Goal: Download file/media

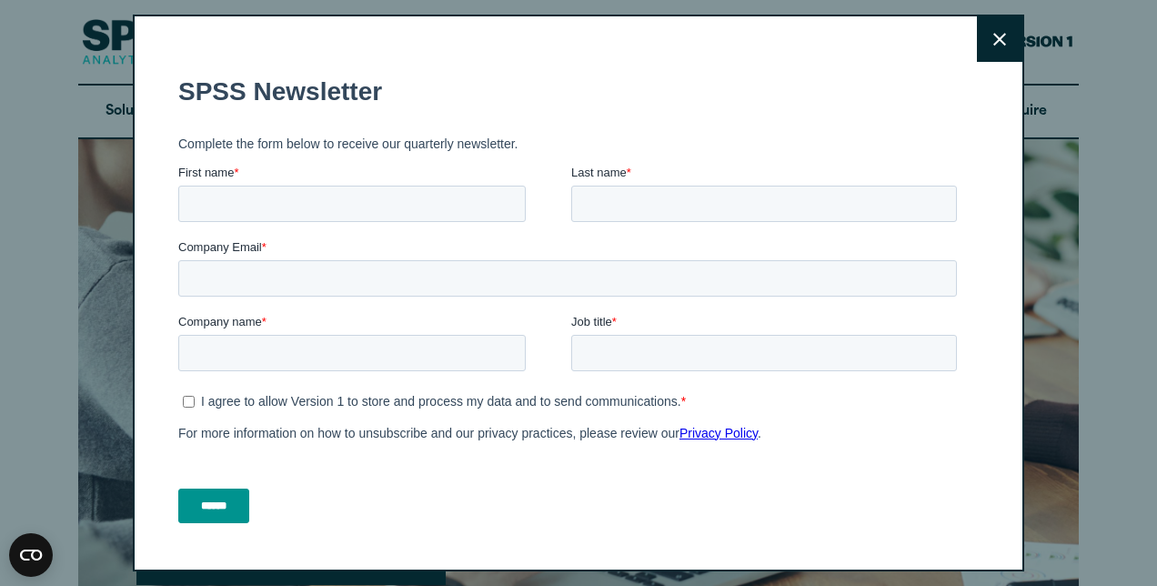
click at [993, 36] on icon at bounding box center [999, 40] width 13 height 14
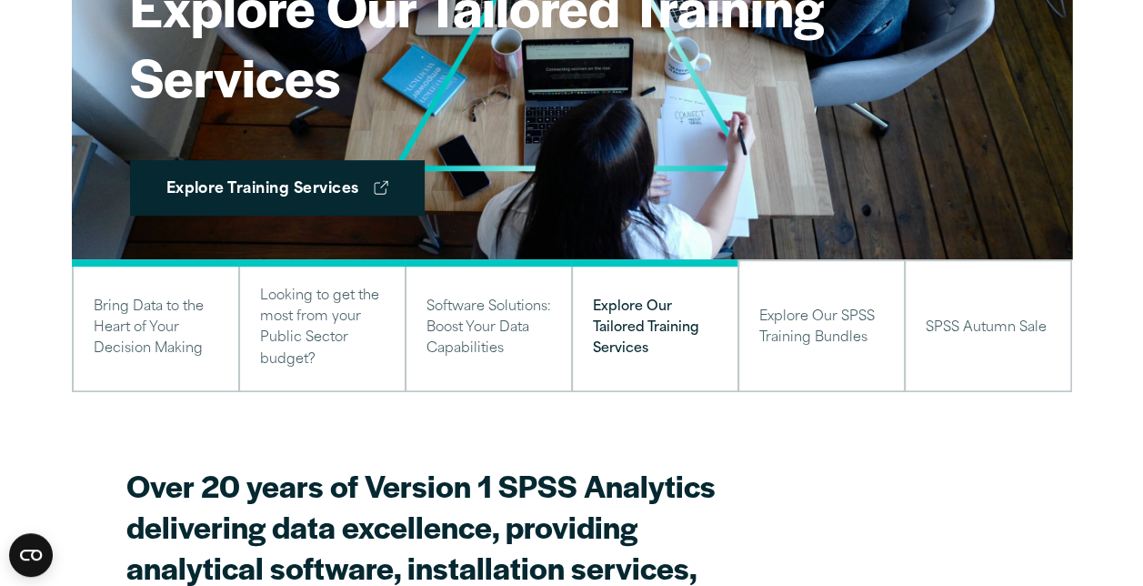
scroll to position [379, 0]
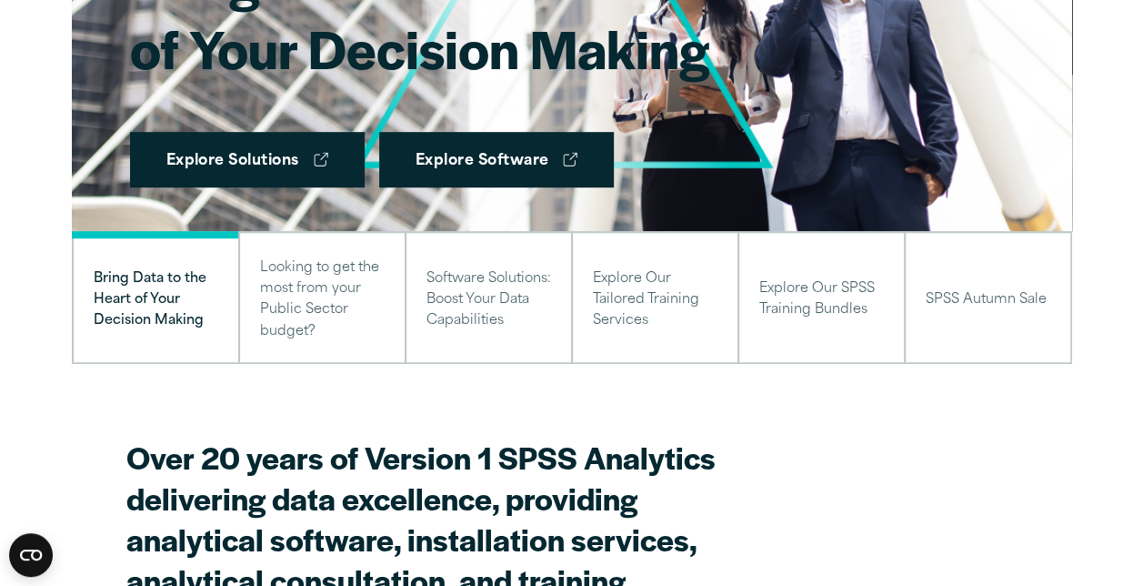
scroll to position [225, 0]
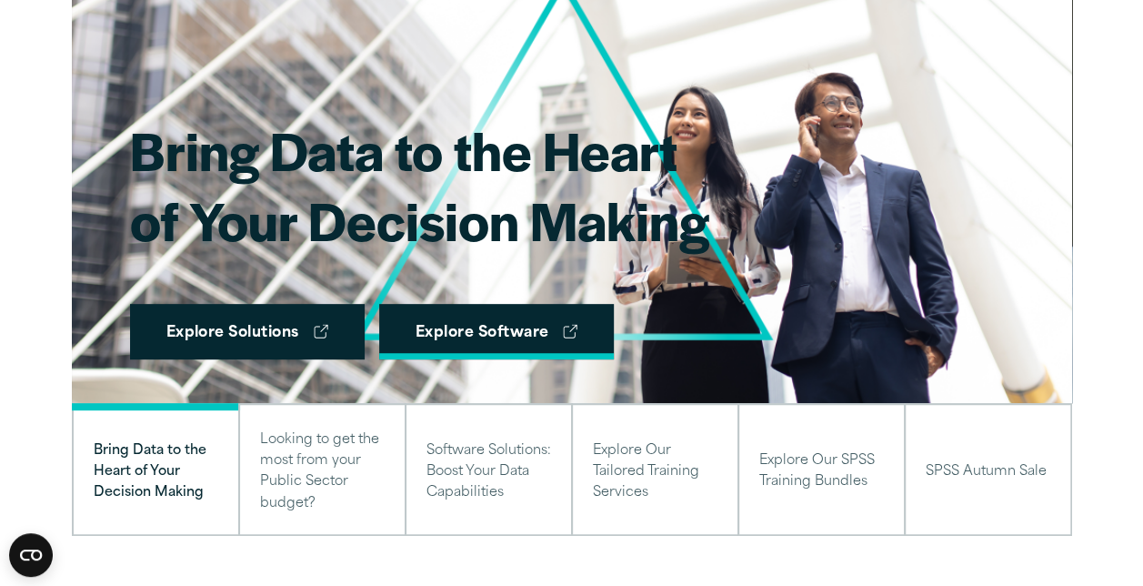
click at [522, 330] on link "Explore Software" at bounding box center [496, 332] width 235 height 56
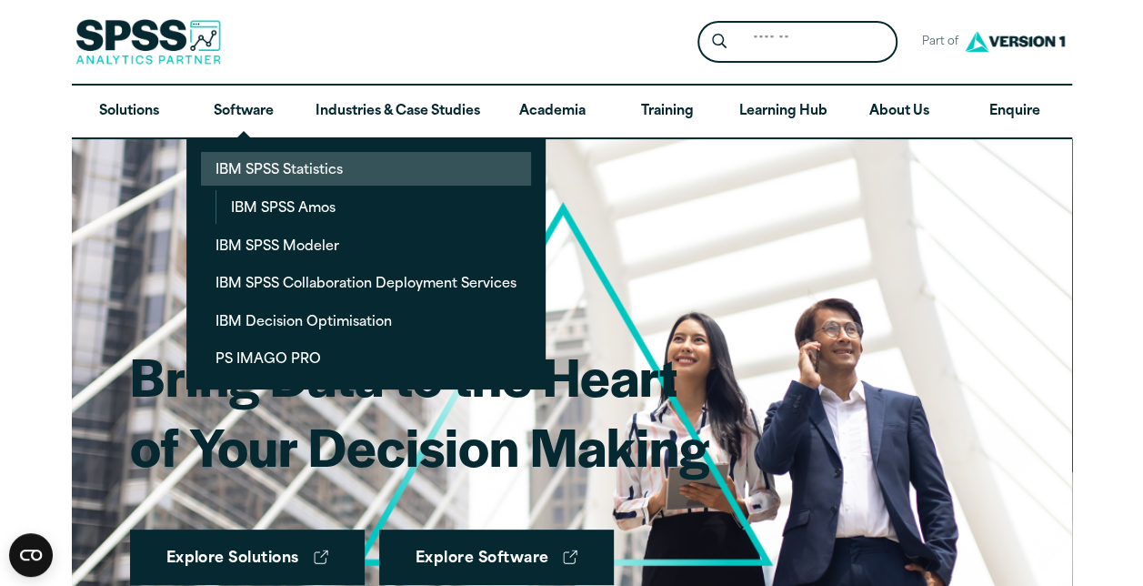
click at [295, 165] on link "IBM SPSS Statistics" at bounding box center [366, 169] width 330 height 34
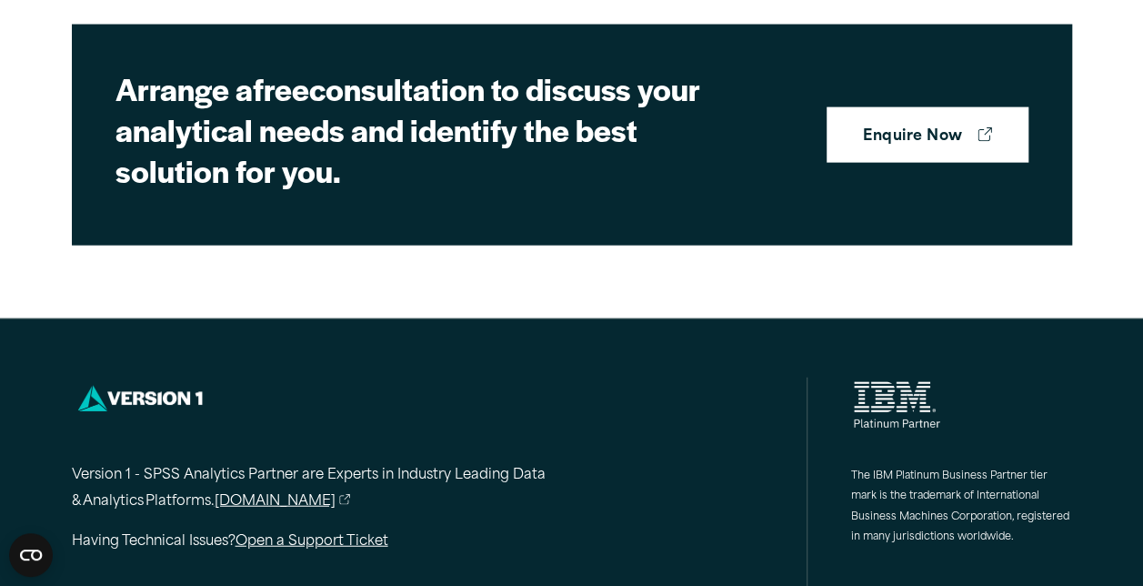
scroll to position [5496, 0]
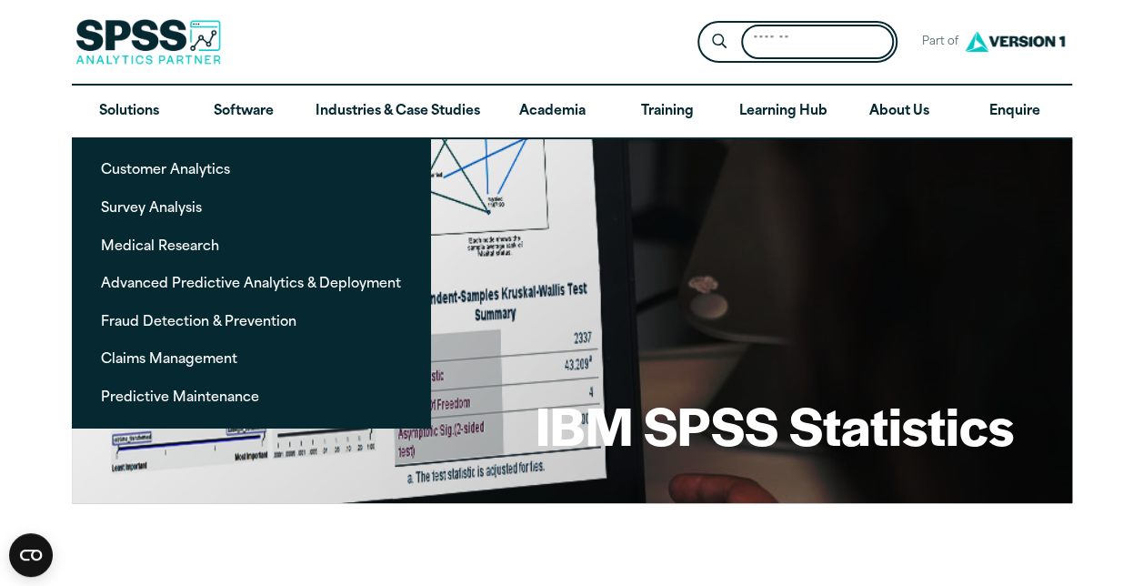
click at [764, 34] on input "Search for:" at bounding box center [817, 42] width 153 height 35
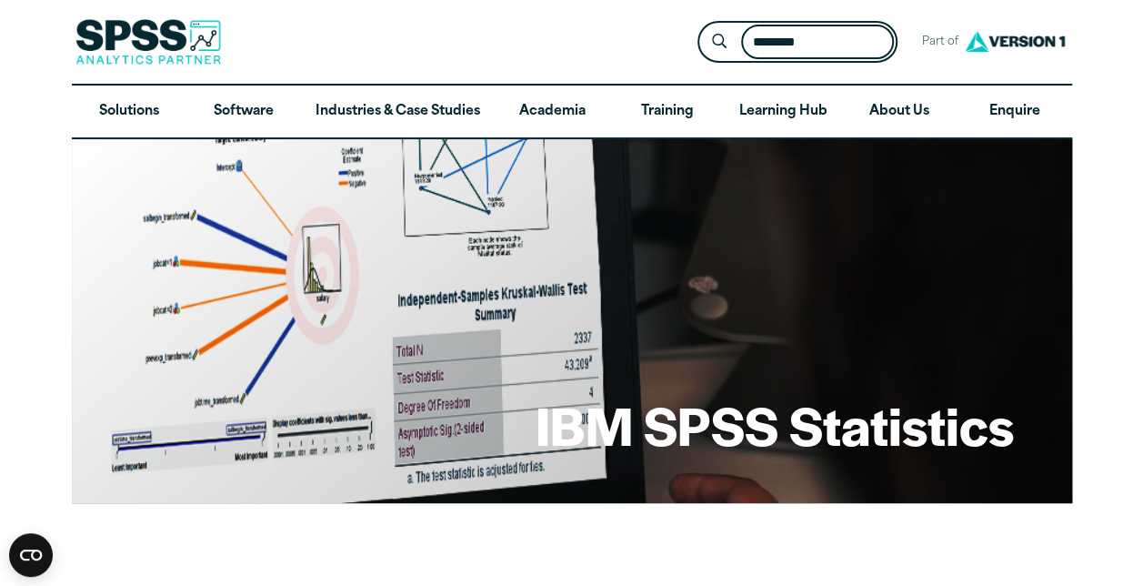
type input "********"
click at [702, 25] on button "Submit Site Search" at bounding box center [719, 42] width 34 height 34
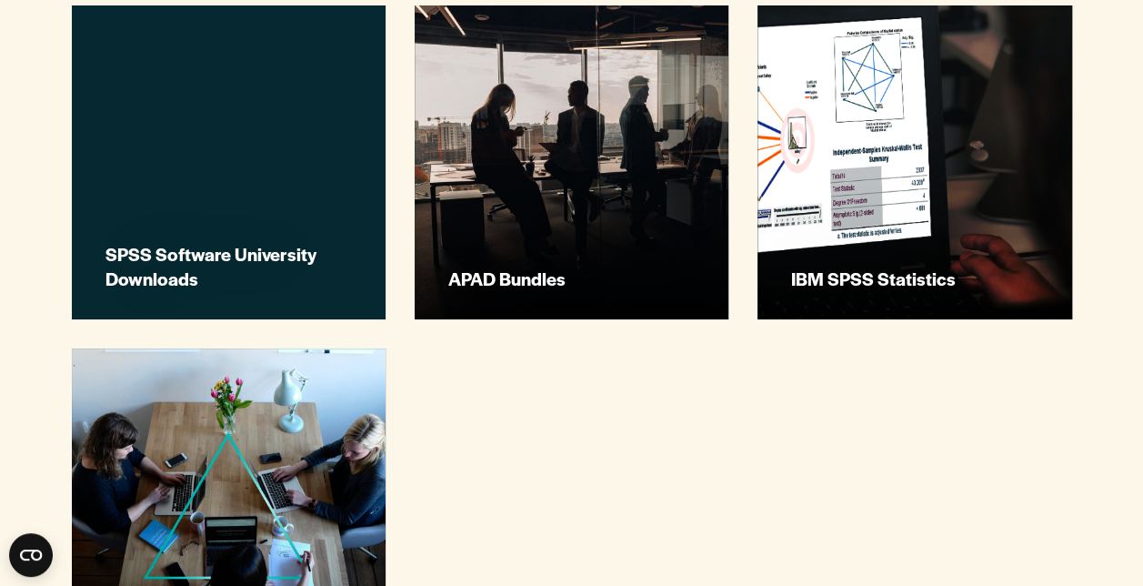
scroll to position [561, 0]
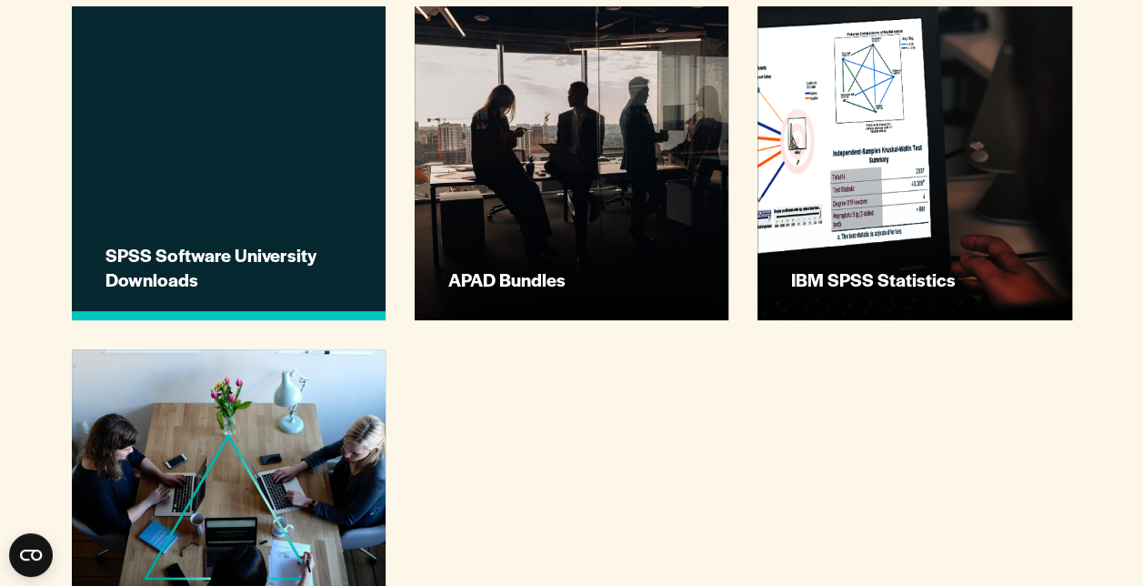
click at [276, 153] on link "SPSS Software University Downloads" at bounding box center [229, 163] width 314 height 314
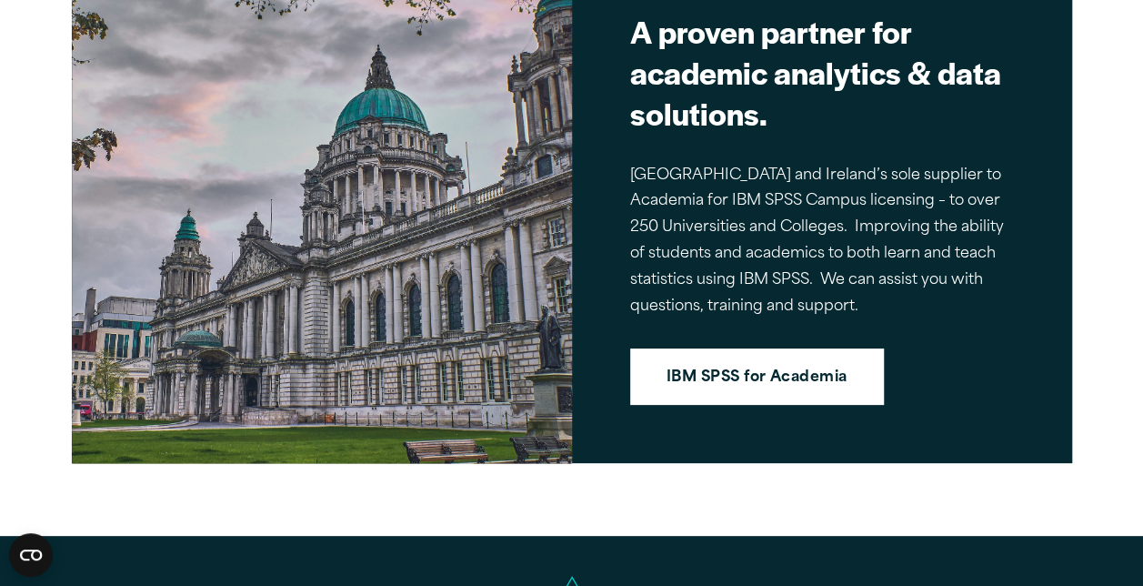
scroll to position [1626, 0]
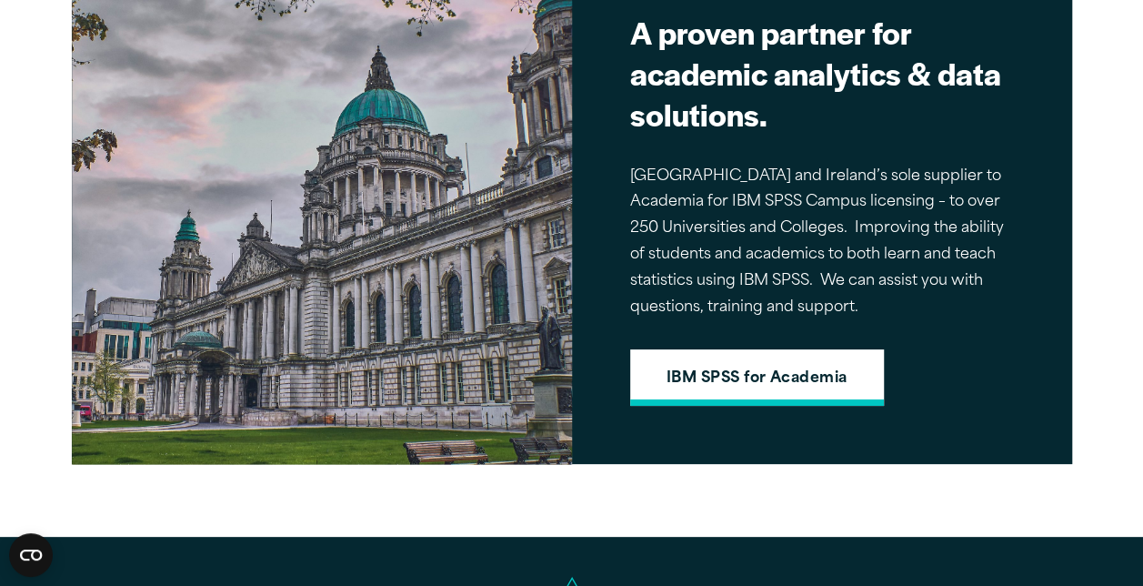
click at [787, 363] on link "IBM SPSS for Academia" at bounding box center [757, 377] width 254 height 56
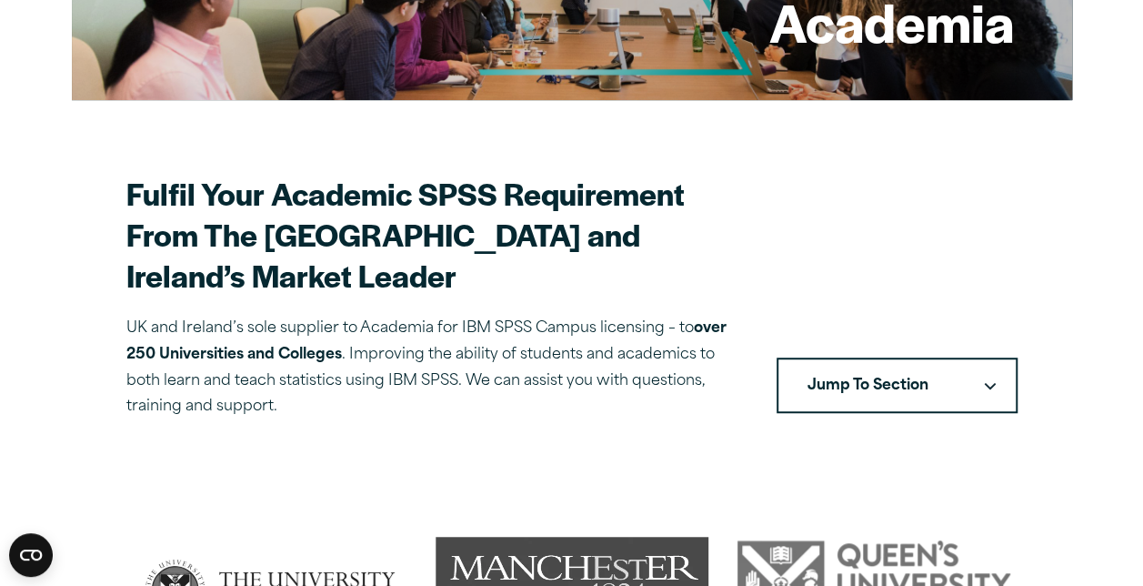
scroll to position [11, 0]
